Goal: Complete application form

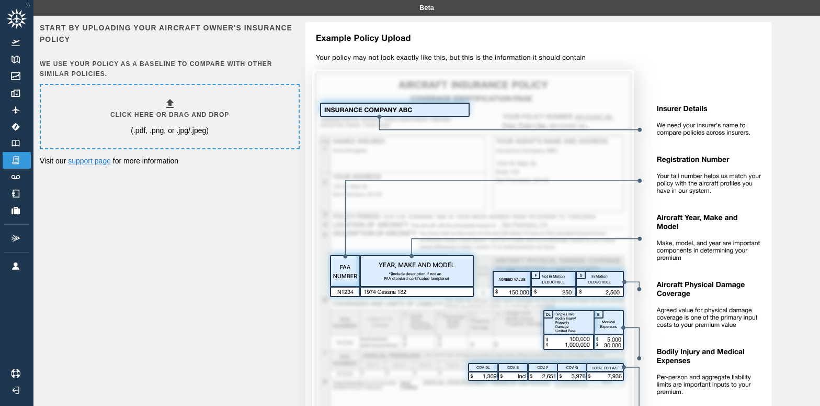
click at [153, 110] on h6 "Click here or drag and drop" at bounding box center [169, 115] width 119 height 10
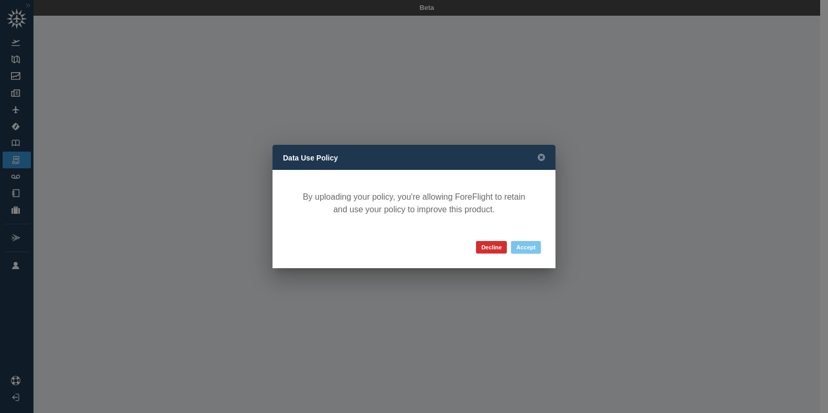
click at [531, 247] on button "Accept" at bounding box center [526, 247] width 30 height 13
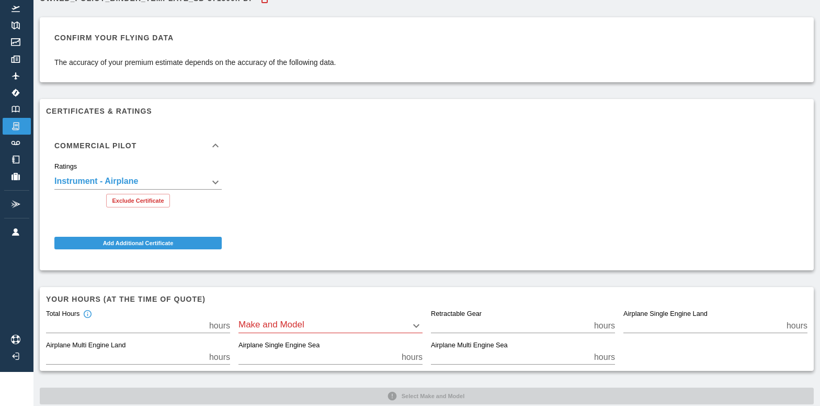
scroll to position [52, 0]
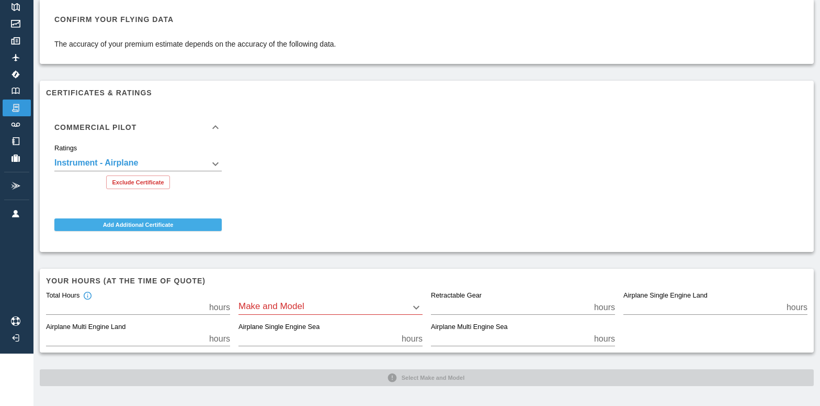
click at [133, 226] on button "Add Additional Certificate" at bounding box center [137, 224] width 167 height 13
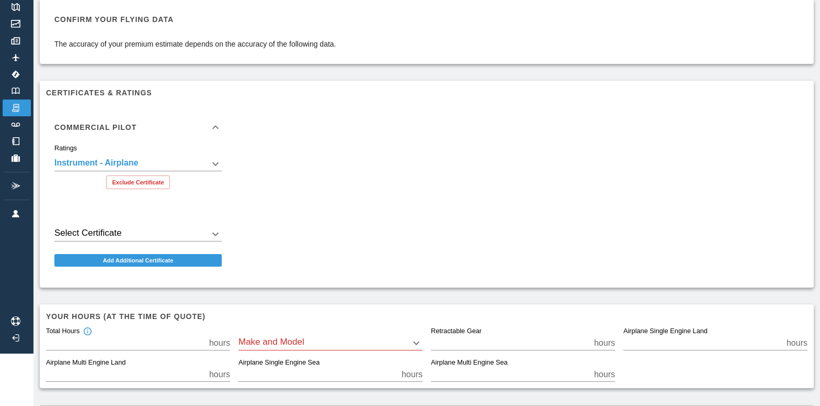
click at [134, 225] on div "Select Certificate ​" at bounding box center [137, 229] width 167 height 23
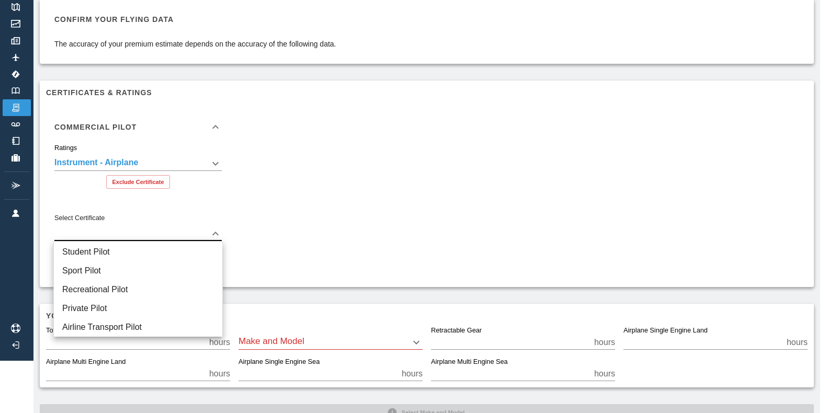
click at [134, 229] on body "**********" at bounding box center [414, 154] width 828 height 413
click at [310, 247] on div at bounding box center [414, 206] width 828 height 413
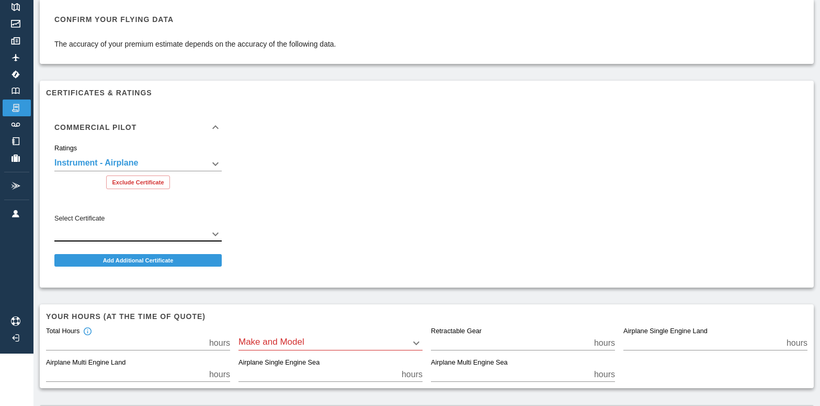
click at [207, 232] on body "**********" at bounding box center [410, 151] width 820 height 406
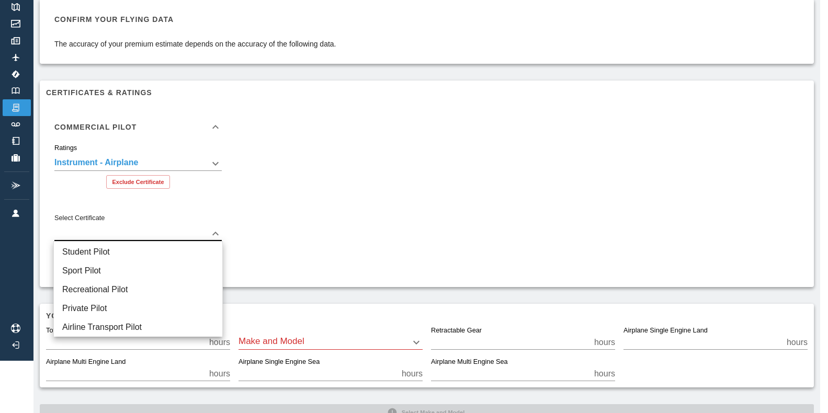
click at [274, 218] on div at bounding box center [414, 206] width 828 height 413
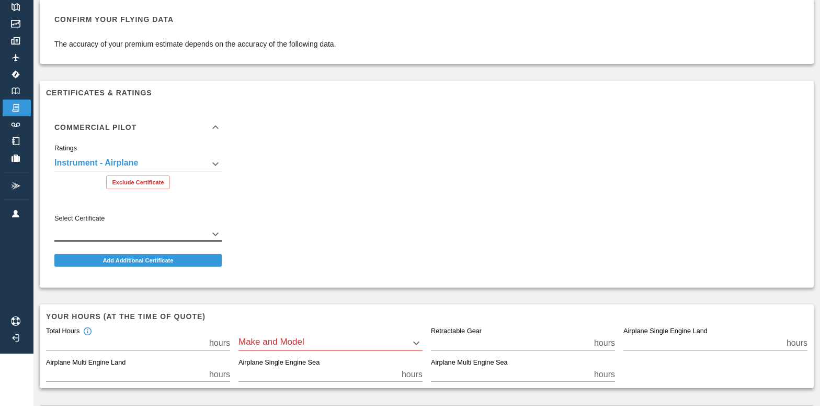
click at [217, 127] on icon at bounding box center [215, 127] width 6 height 4
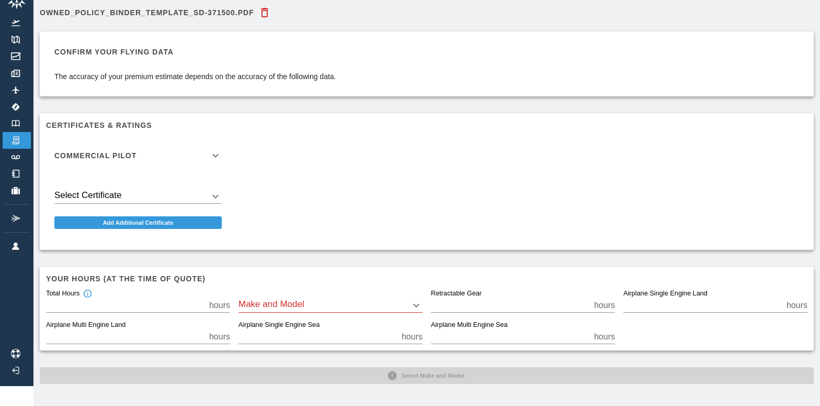
click at [120, 152] on h6 "Commercial Pilot" at bounding box center [95, 155] width 82 height 7
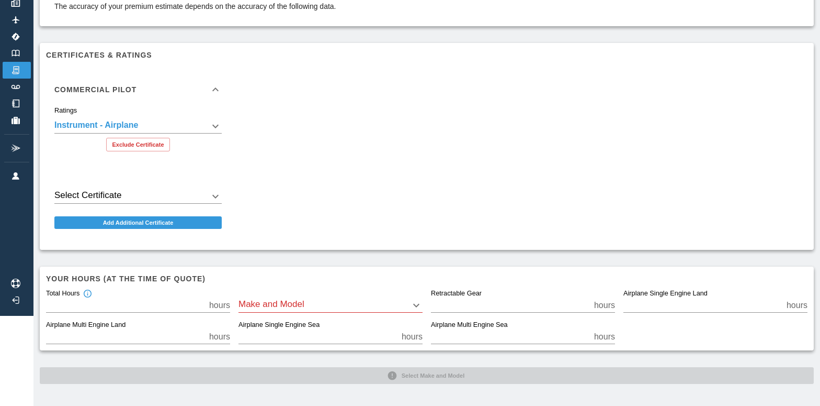
scroll to position [82, 0]
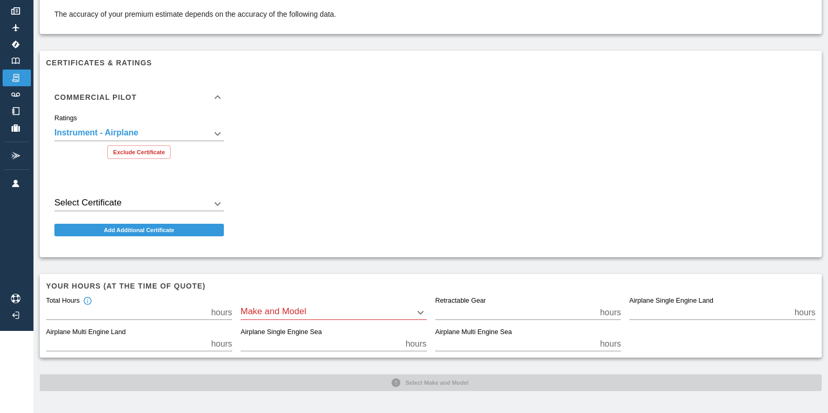
click at [319, 303] on body "**********" at bounding box center [414, 124] width 828 height 413
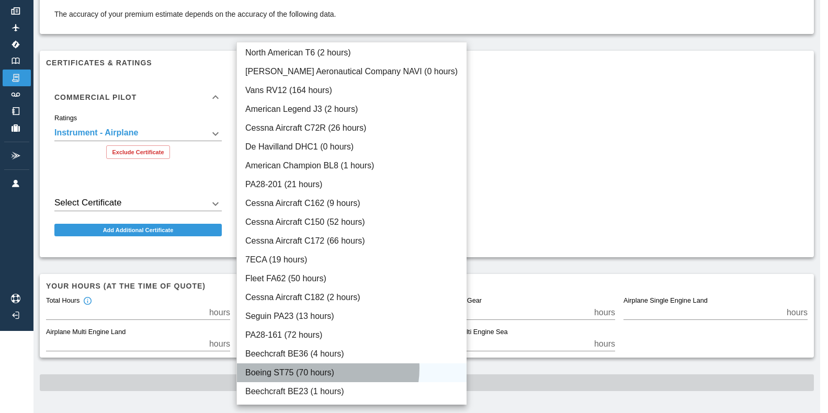
click at [319, 368] on li "Boeing ST75 (70 hours)" at bounding box center [352, 373] width 230 height 19
type input "****"
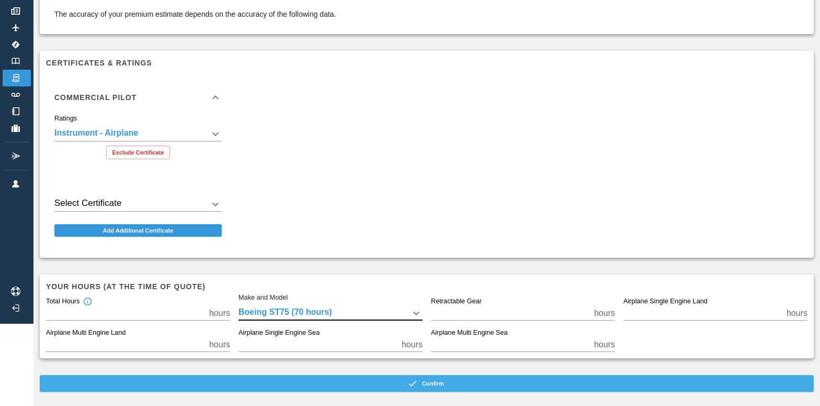
click at [434, 384] on button "Confirm" at bounding box center [427, 383] width 774 height 17
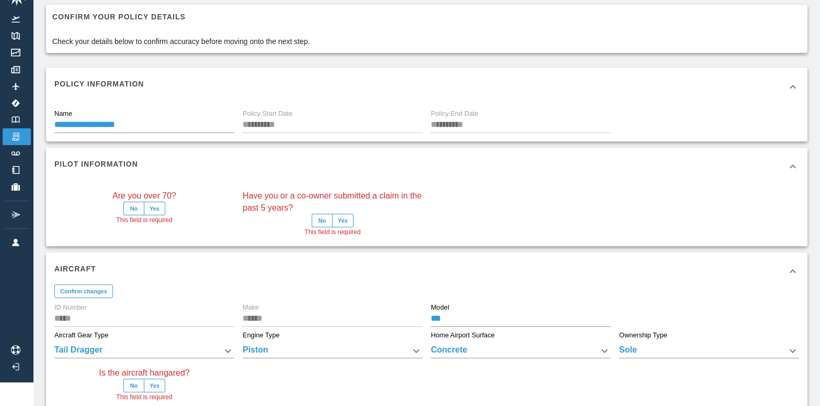
scroll to position [82, 0]
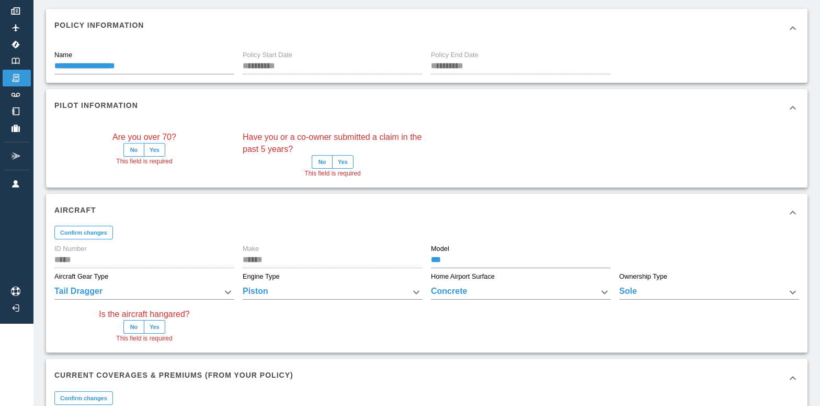
click at [136, 150] on button "No" at bounding box center [133, 150] width 21 height 14
click at [323, 161] on button "No" at bounding box center [322, 162] width 21 height 14
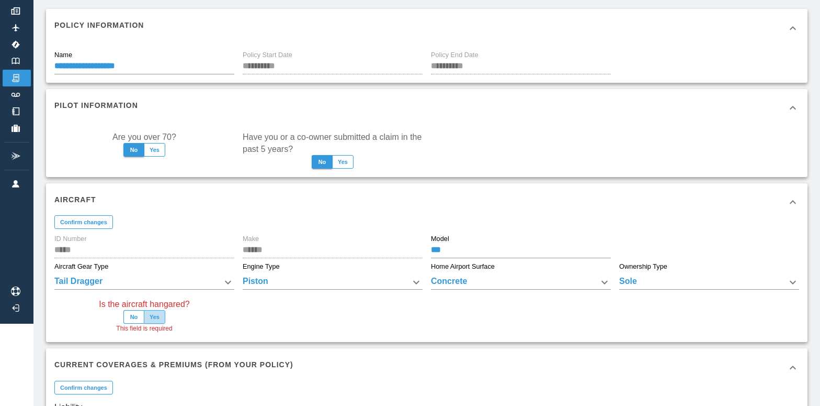
click at [155, 316] on button "Yes" at bounding box center [154, 317] width 21 height 14
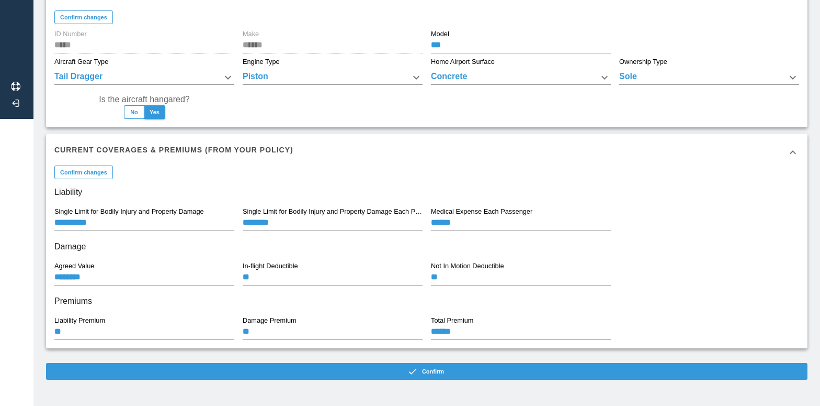
scroll to position [289, 0]
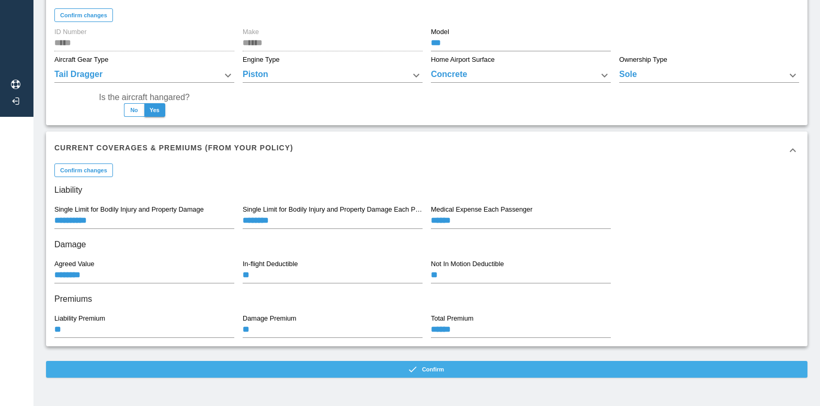
click at [436, 369] on button "Confirm" at bounding box center [427, 369] width 762 height 17
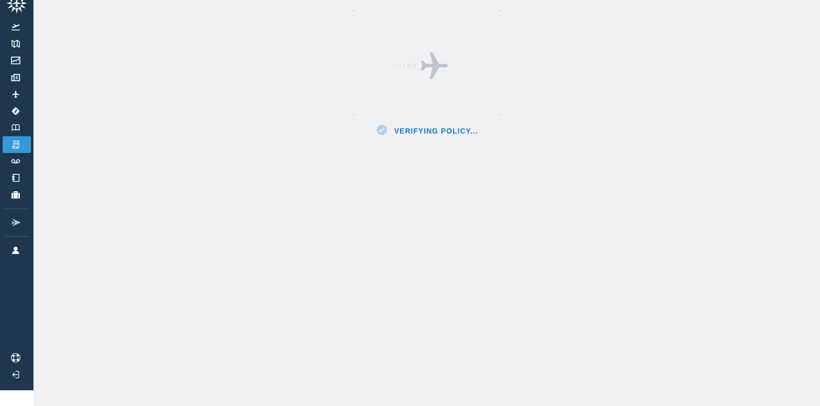
scroll to position [24, 0]
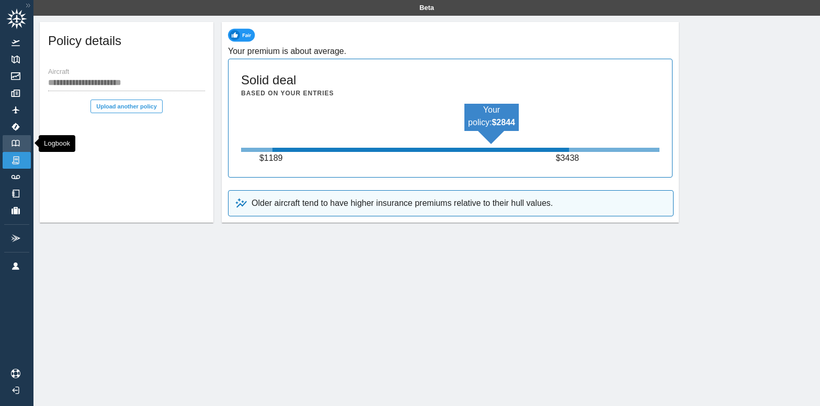
click at [16, 142] on img at bounding box center [16, 143] width 12 height 7
